Goal: Transaction & Acquisition: Purchase product/service

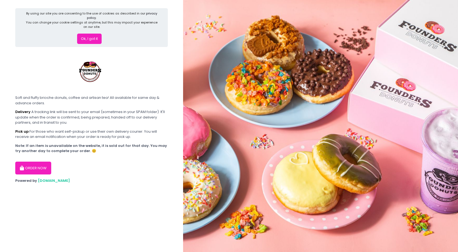
click at [91, 41] on button "Ok, I got it" at bounding box center [89, 39] width 25 height 10
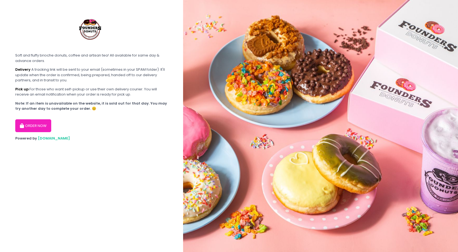
click at [39, 125] on button "ORDER NOW" at bounding box center [33, 125] width 36 height 13
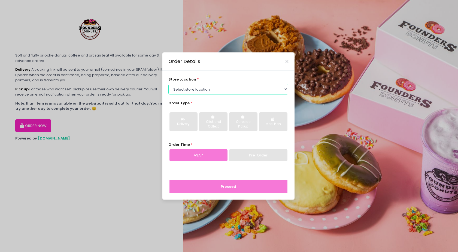
click at [196, 91] on select "Select store location Founders Donuts - [PERSON_NAME] Founders Donuts - [GEOGRA…" at bounding box center [228, 89] width 120 height 10
select select "61a2022e41b39c710272d16a"
click at [168, 84] on select "Select store location Founders Donuts - [PERSON_NAME] Founders Donuts - [GEOGRA…" at bounding box center [228, 89] width 120 height 10
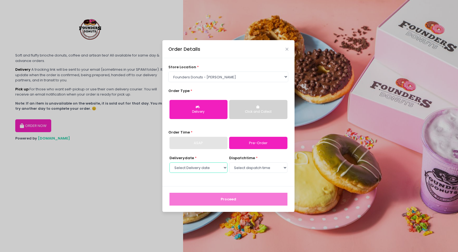
click at [213, 167] on select "Select Delivery date [DATE] [DATE] [DATE] [DATE] [DATE] [DATE] [DATE] [DATE] [D…" at bounding box center [199, 167] width 58 height 10
select select "[DATE]"
click at [170, 162] on select "Select Delivery date [DATE] [DATE] [DATE] [DATE] [DATE] [DATE] [DATE] [DATE] [D…" at bounding box center [199, 167] width 58 height 10
click at [265, 167] on select "Select dispatch time 07:00 AM - 07:30 AM 07:30 AM - 08:00 AM 08:00 AM - 08:30 A…" at bounding box center [258, 167] width 58 height 10
select select "09:00"
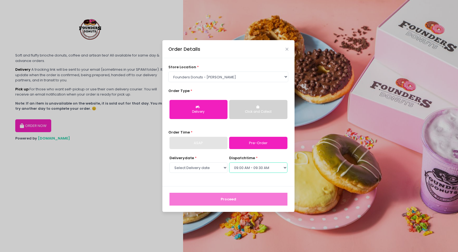
click at [229, 162] on select "Select dispatch time 07:00 AM - 07:30 AM 07:30 AM - 08:00 AM 08:00 AM - 08:30 A…" at bounding box center [258, 167] width 58 height 10
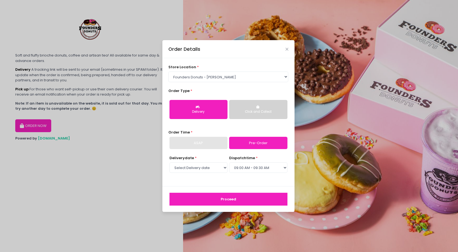
click at [224, 198] on button "Proceed" at bounding box center [229, 198] width 118 height 13
